Goal: Check status: Check status

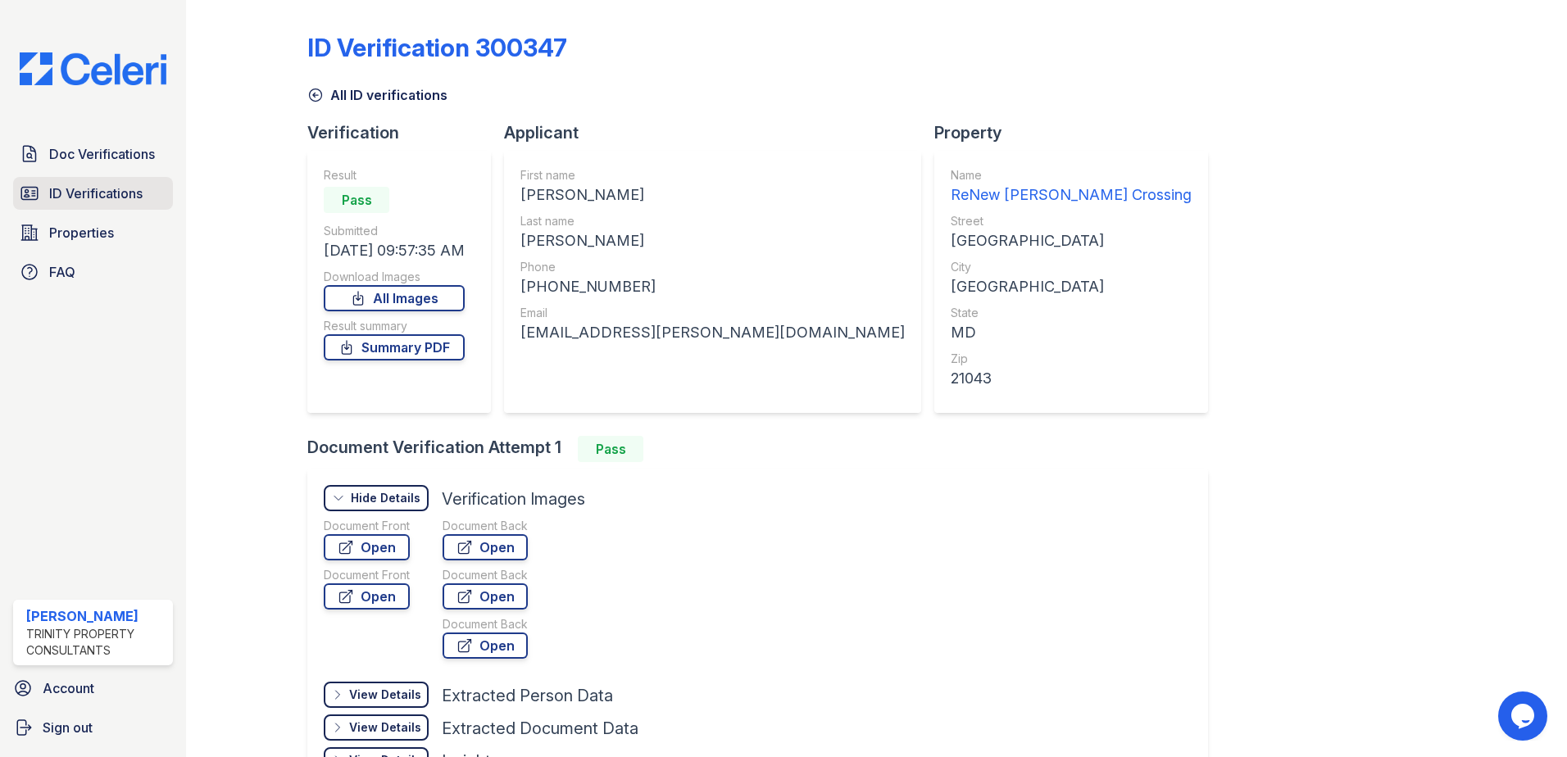
click at [116, 198] on span "ID Verifications" at bounding box center [95, 194] width 93 height 20
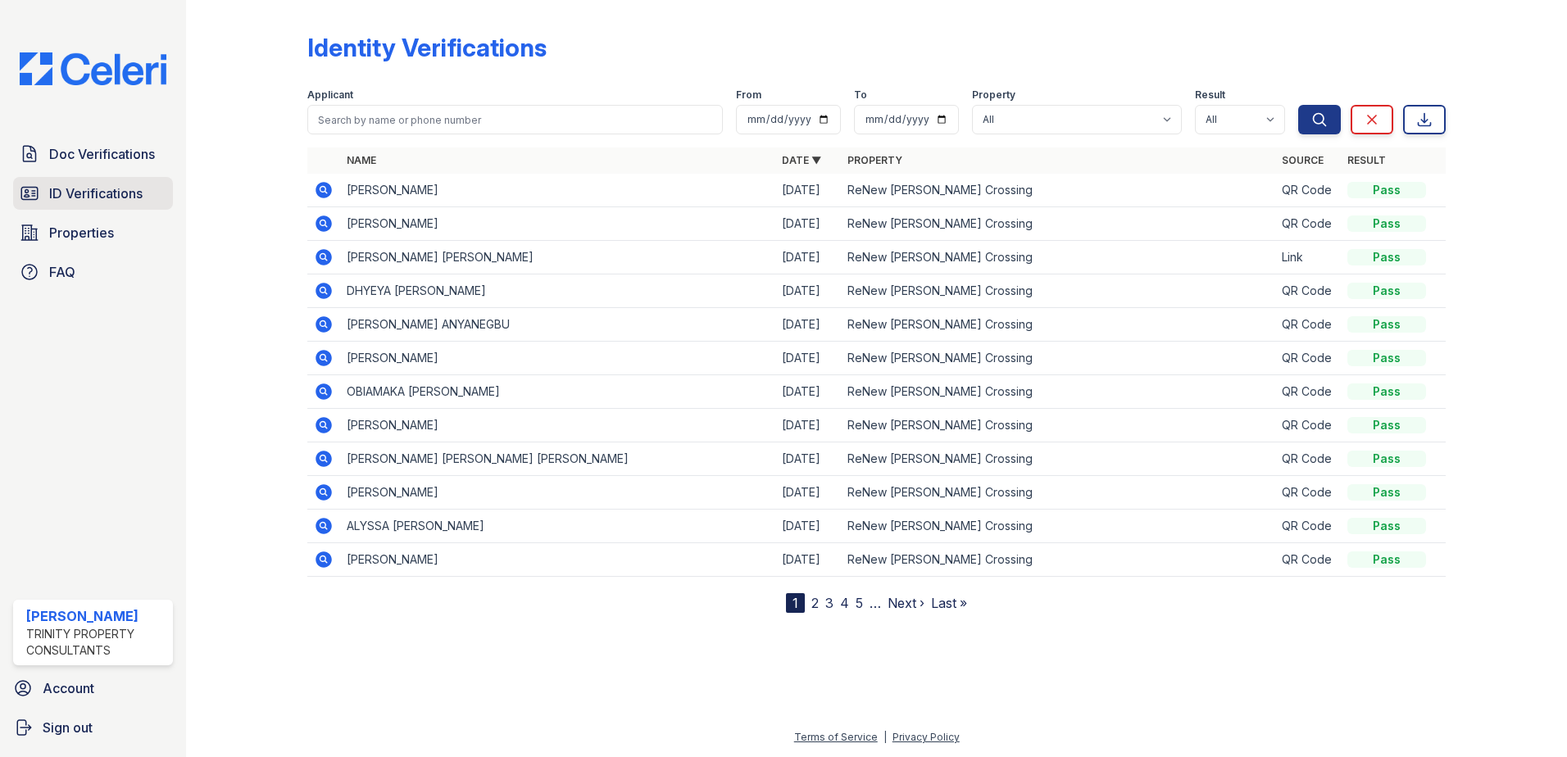
click at [138, 188] on span "ID Verifications" at bounding box center [95, 194] width 93 height 20
click at [319, 191] on icon at bounding box center [324, 190] width 16 height 16
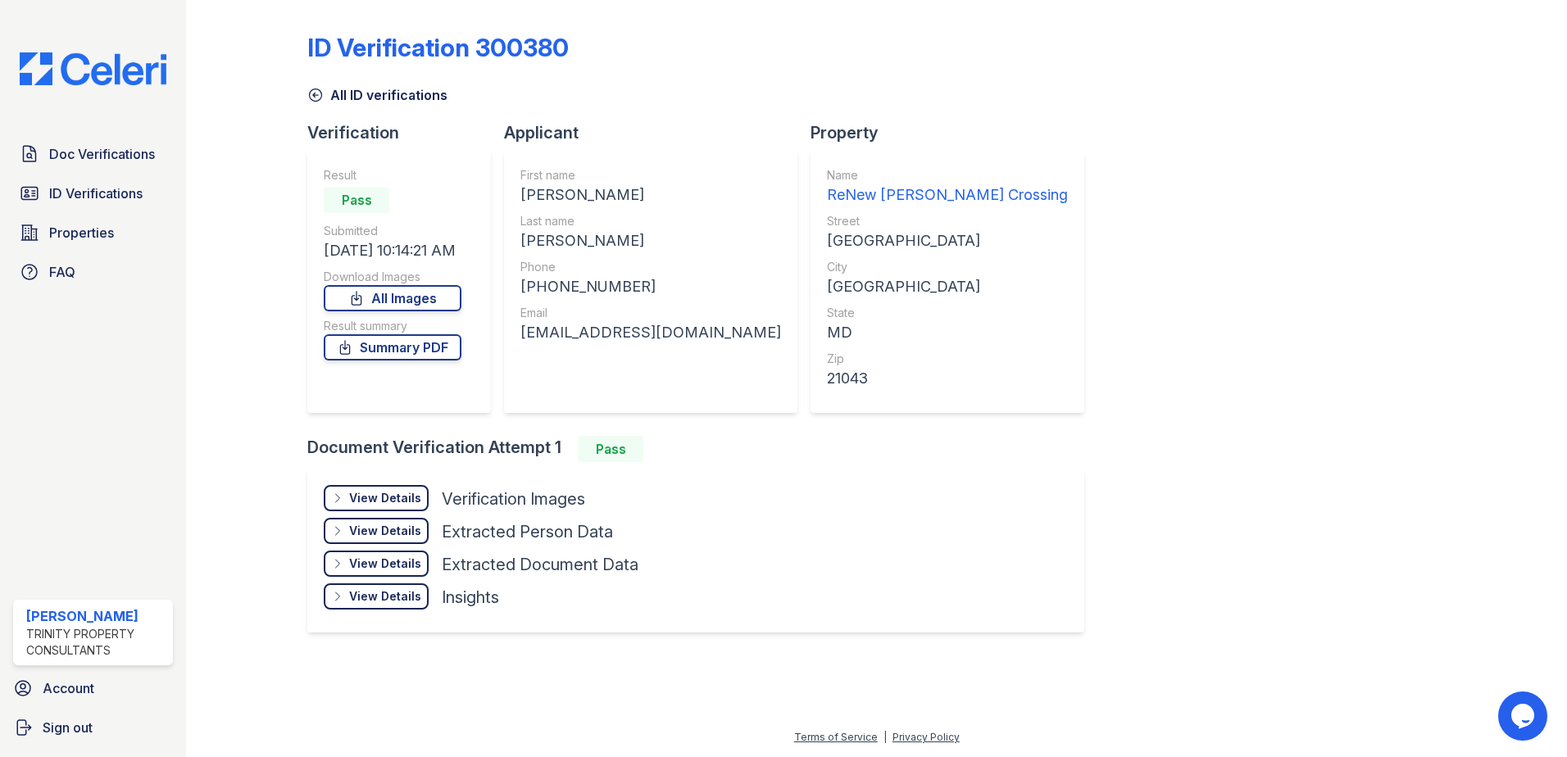
click at [385, 498] on div "View Details" at bounding box center [385, 498] width 72 height 16
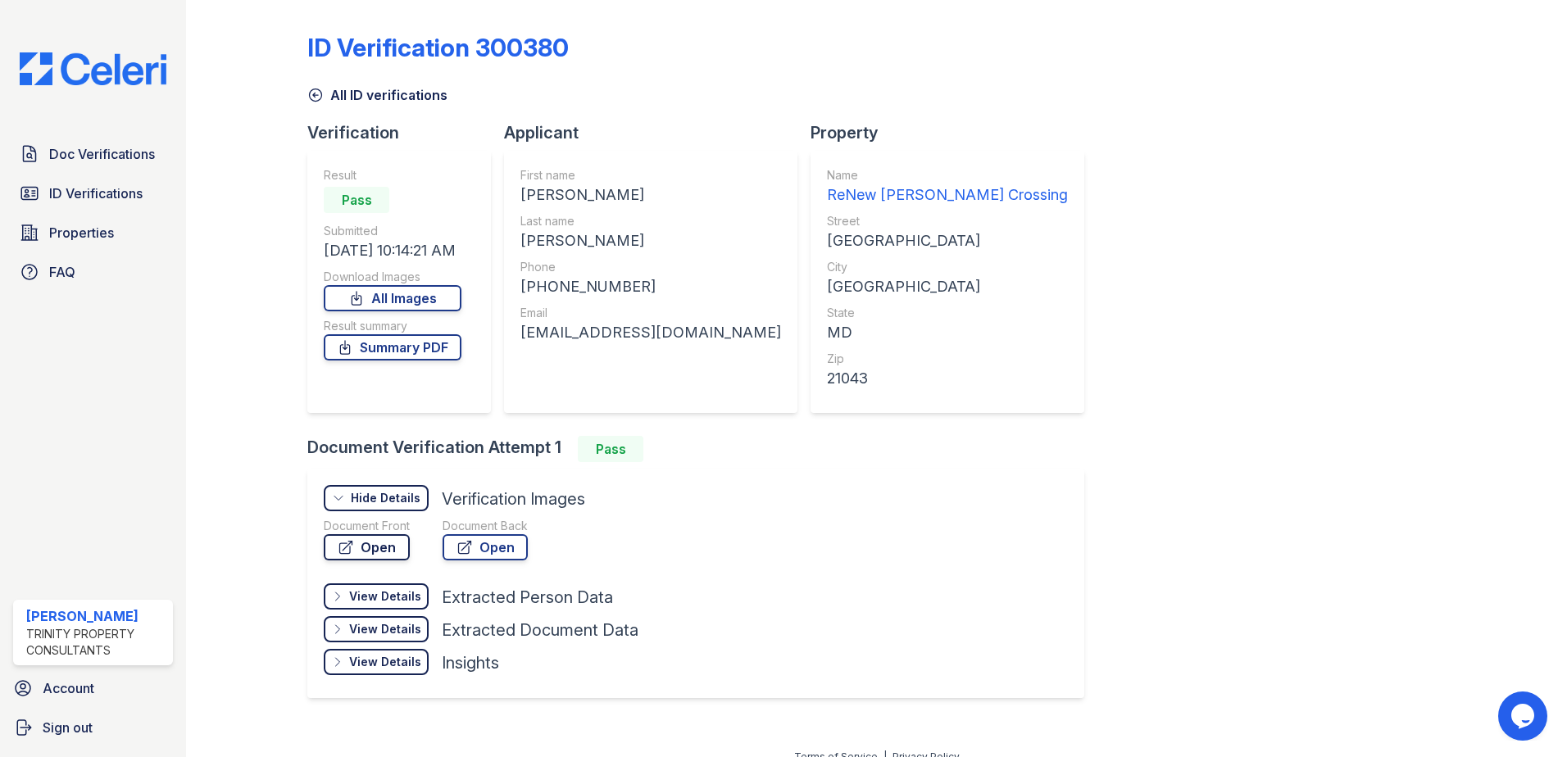
click at [385, 546] on link "Open" at bounding box center [367, 547] width 86 height 26
